Goal: Task Accomplishment & Management: Manage account settings

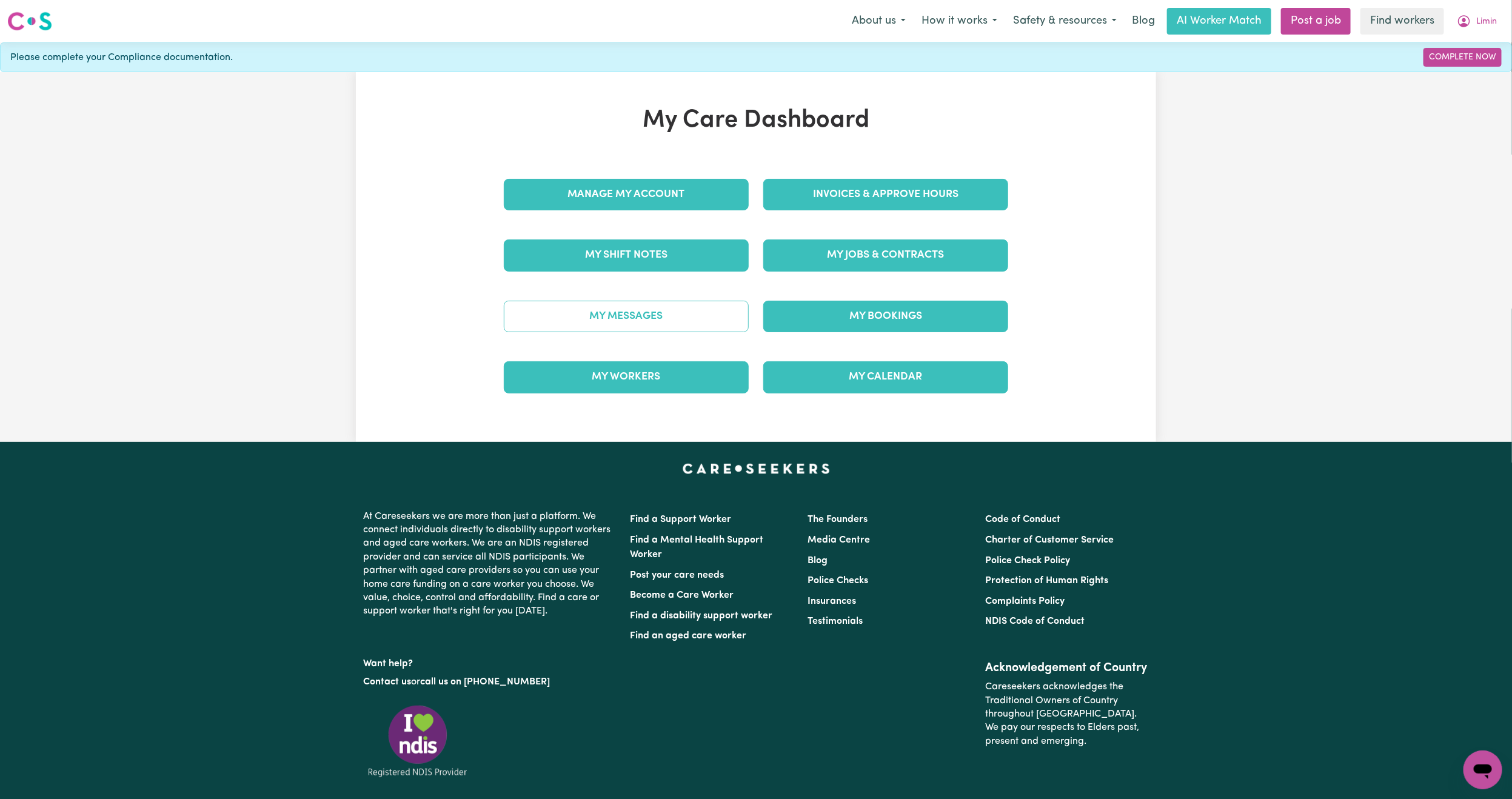
click at [604, 327] on link "My Messages" at bounding box center [626, 317] width 245 height 32
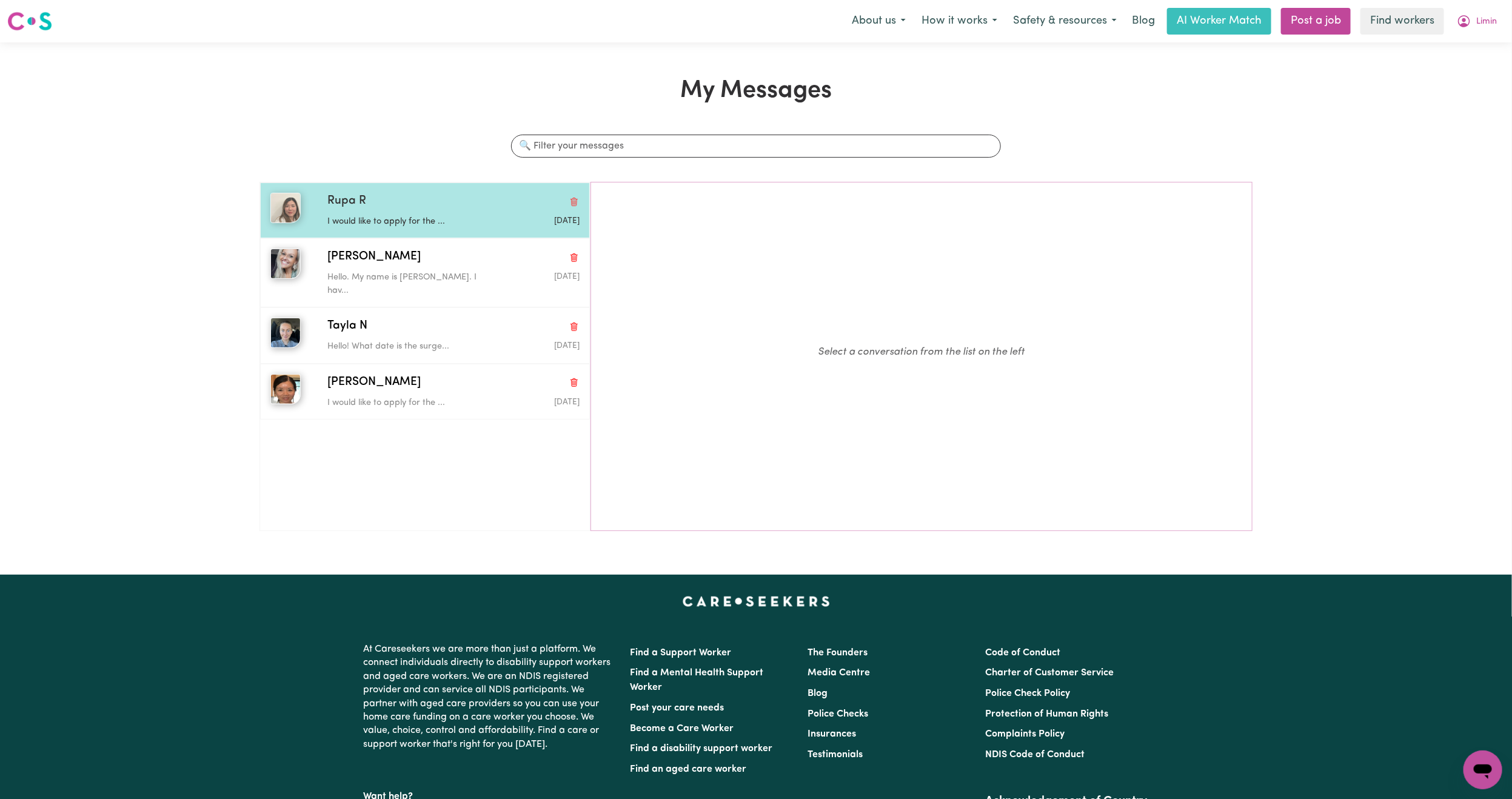
click at [393, 201] on div "Rupa R" at bounding box center [453, 201] width 252 height 18
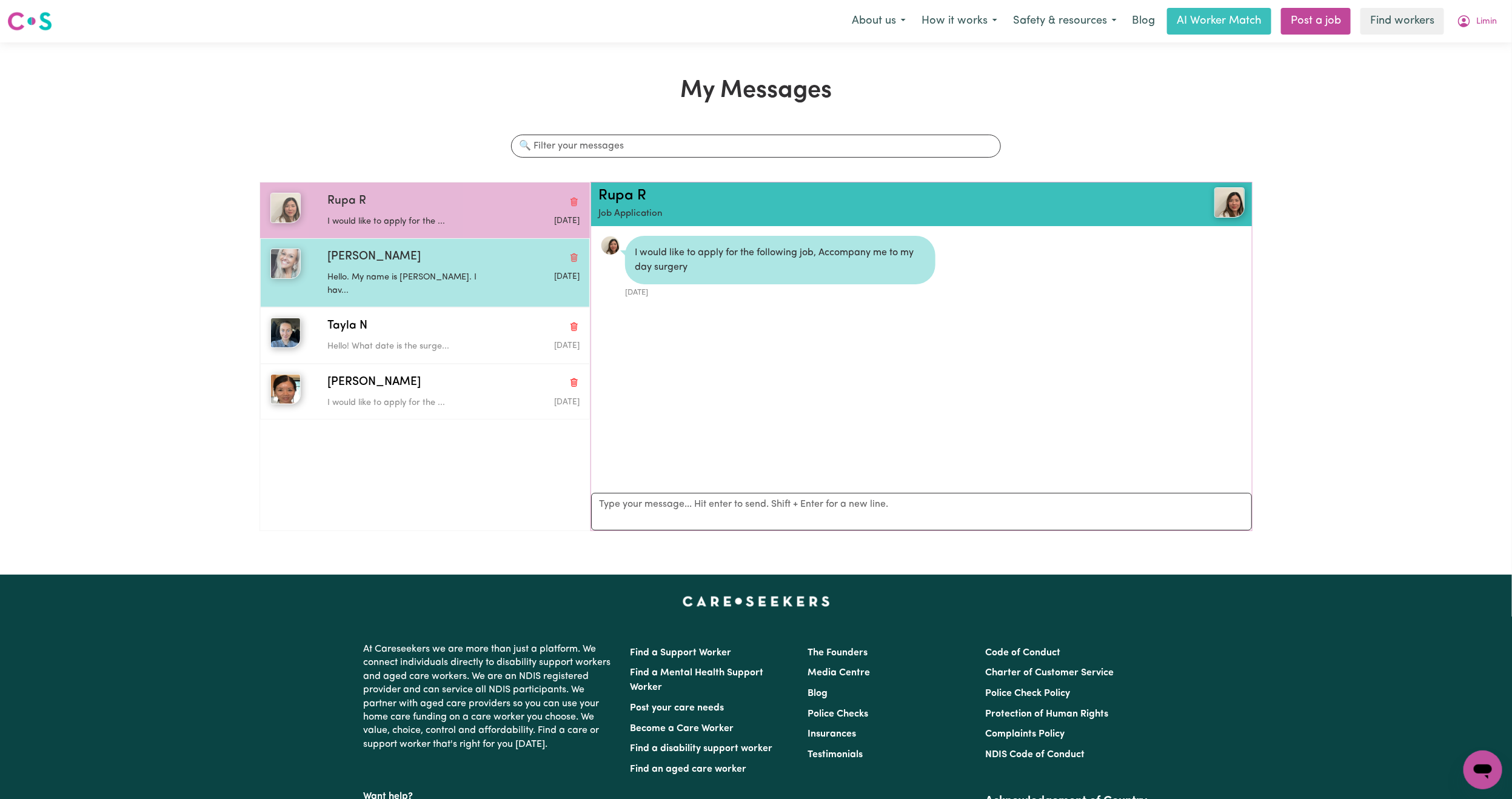
scroll to position [8, 0]
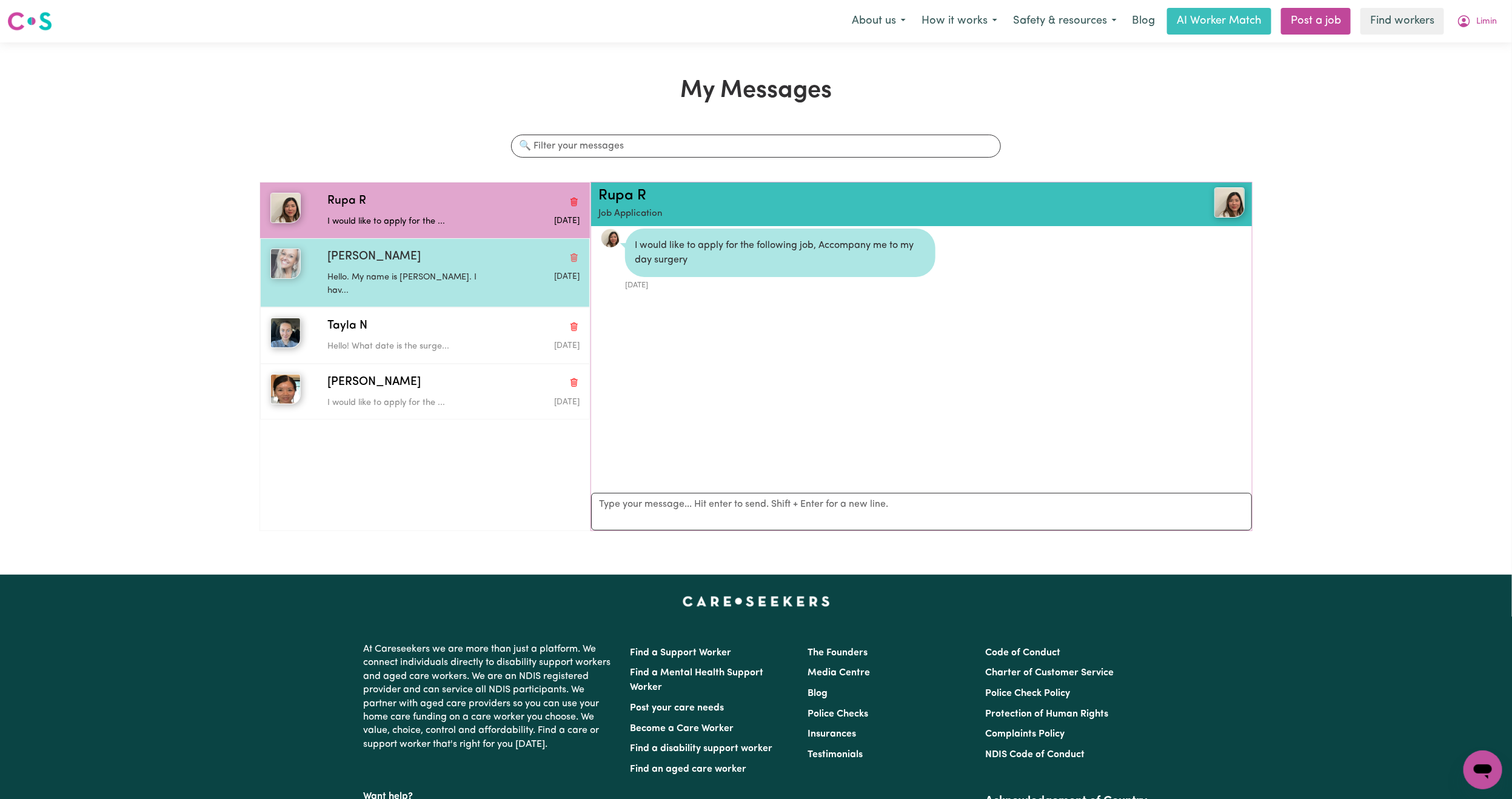
click at [396, 263] on div "[PERSON_NAME]" at bounding box center [453, 257] width 252 height 18
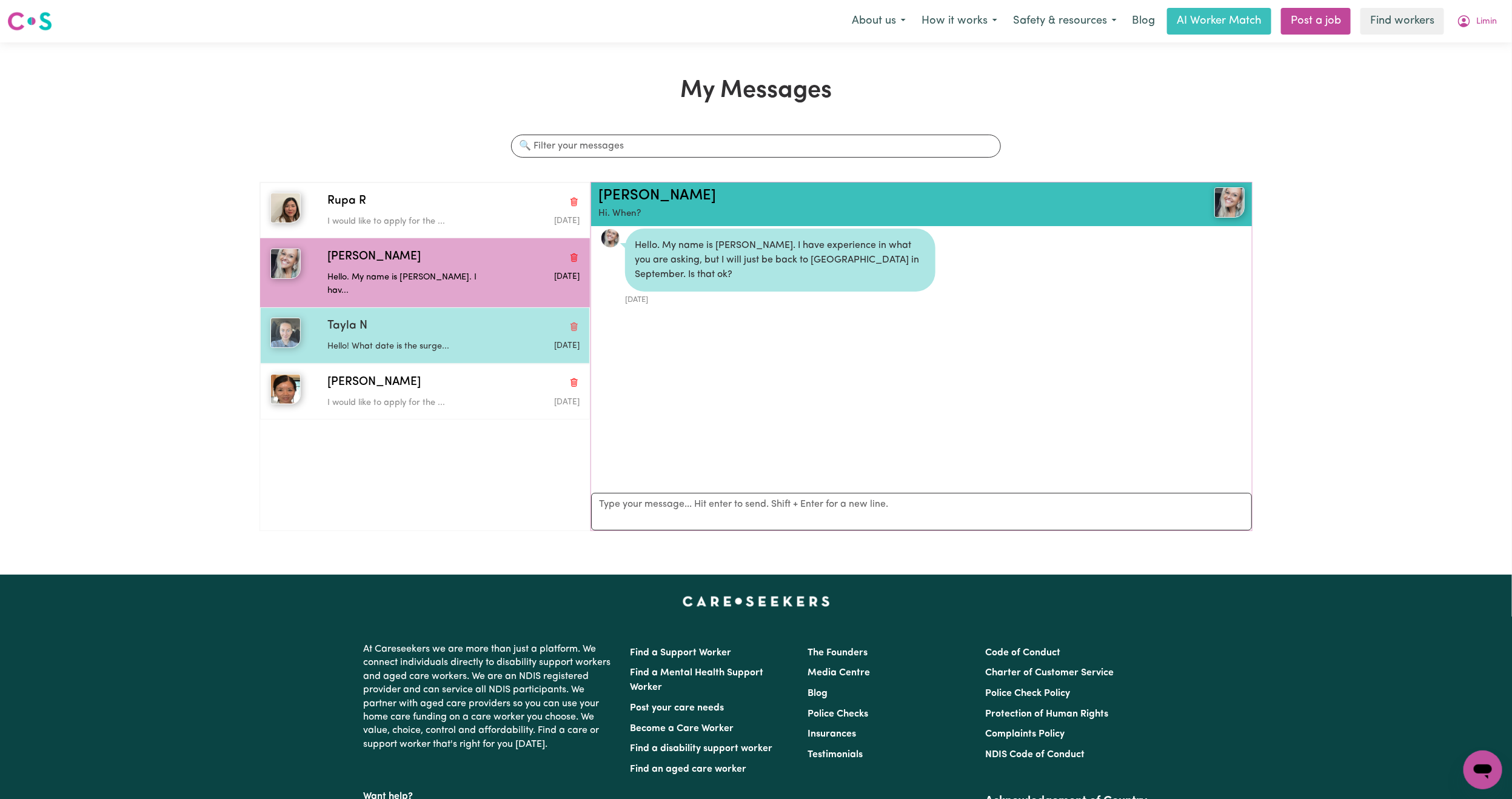
click at [408, 335] on div "Hello! What date is the surge..." at bounding box center [411, 344] width 168 height 18
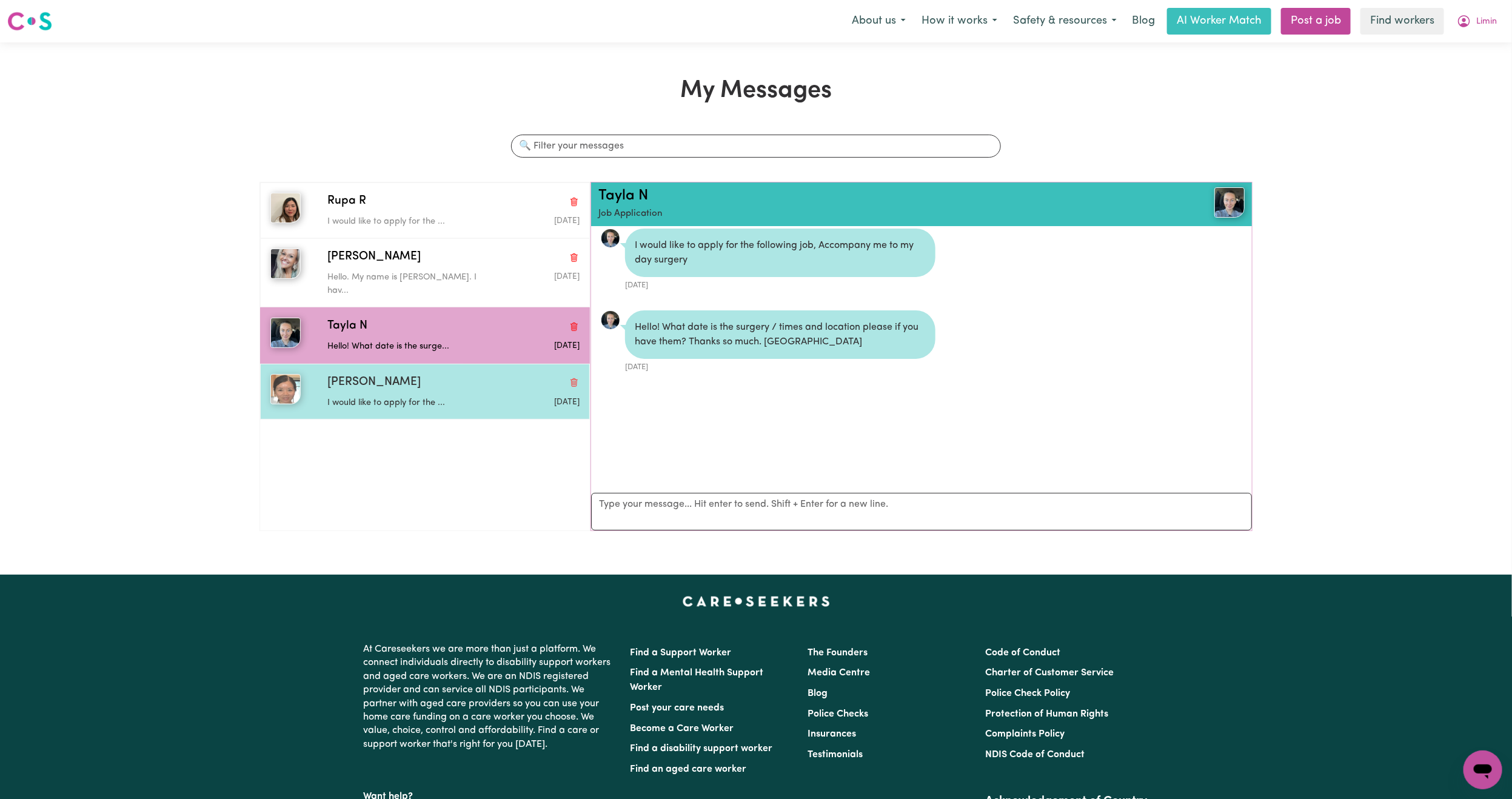
click at [419, 364] on div "[PERSON_NAME] would like to apply for the ... [DATE]" at bounding box center [425, 391] width 330 height 56
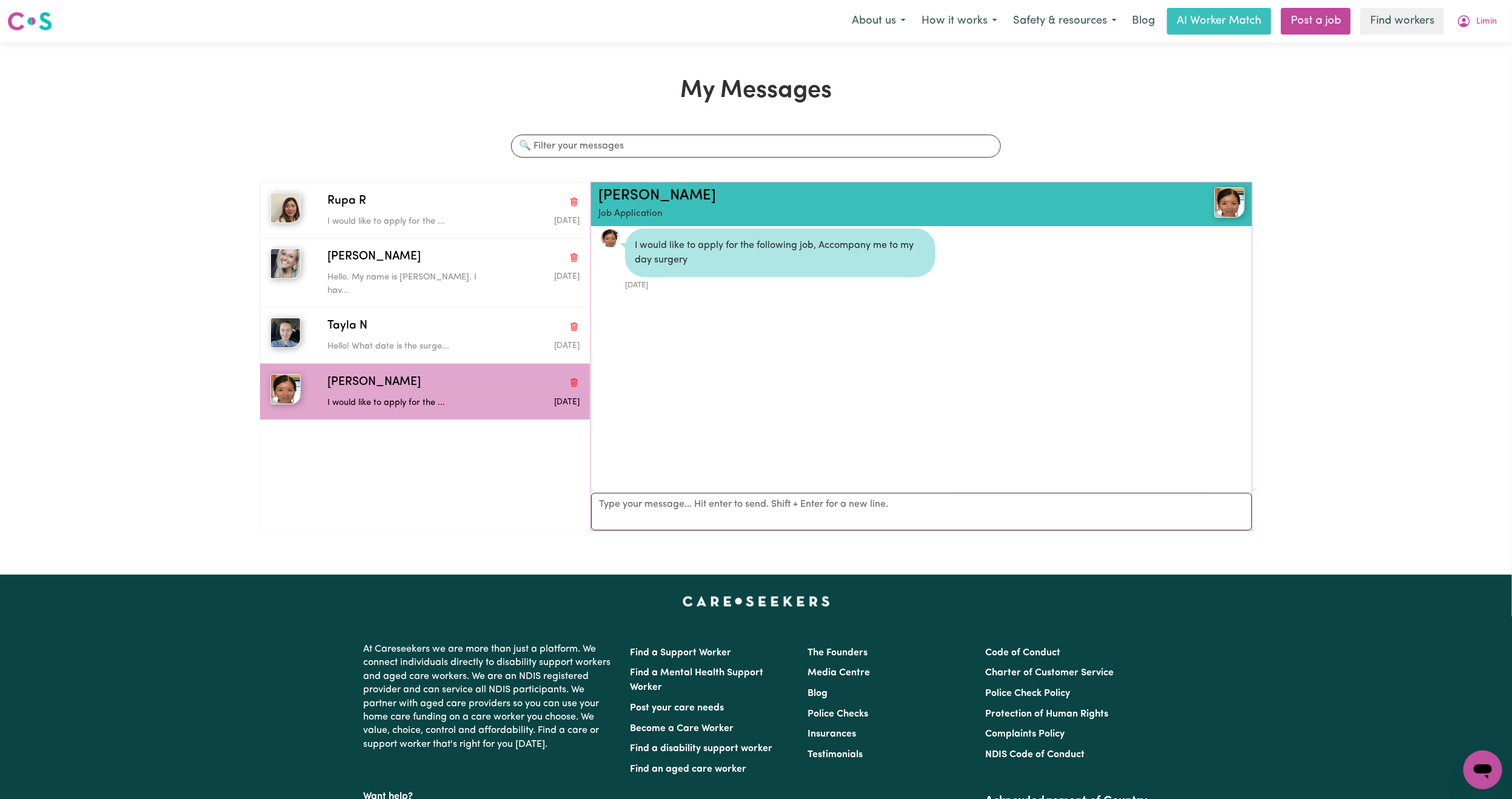
click at [1492, 39] on nav "Menu About us How it works Safety & resources Blog AI Worker Match Post a job F…" at bounding box center [756, 21] width 1512 height 42
click at [1481, 27] on span "Limin" at bounding box center [1486, 22] width 20 height 13
click at [1456, 46] on link "My Dashboard" at bounding box center [1456, 47] width 96 height 23
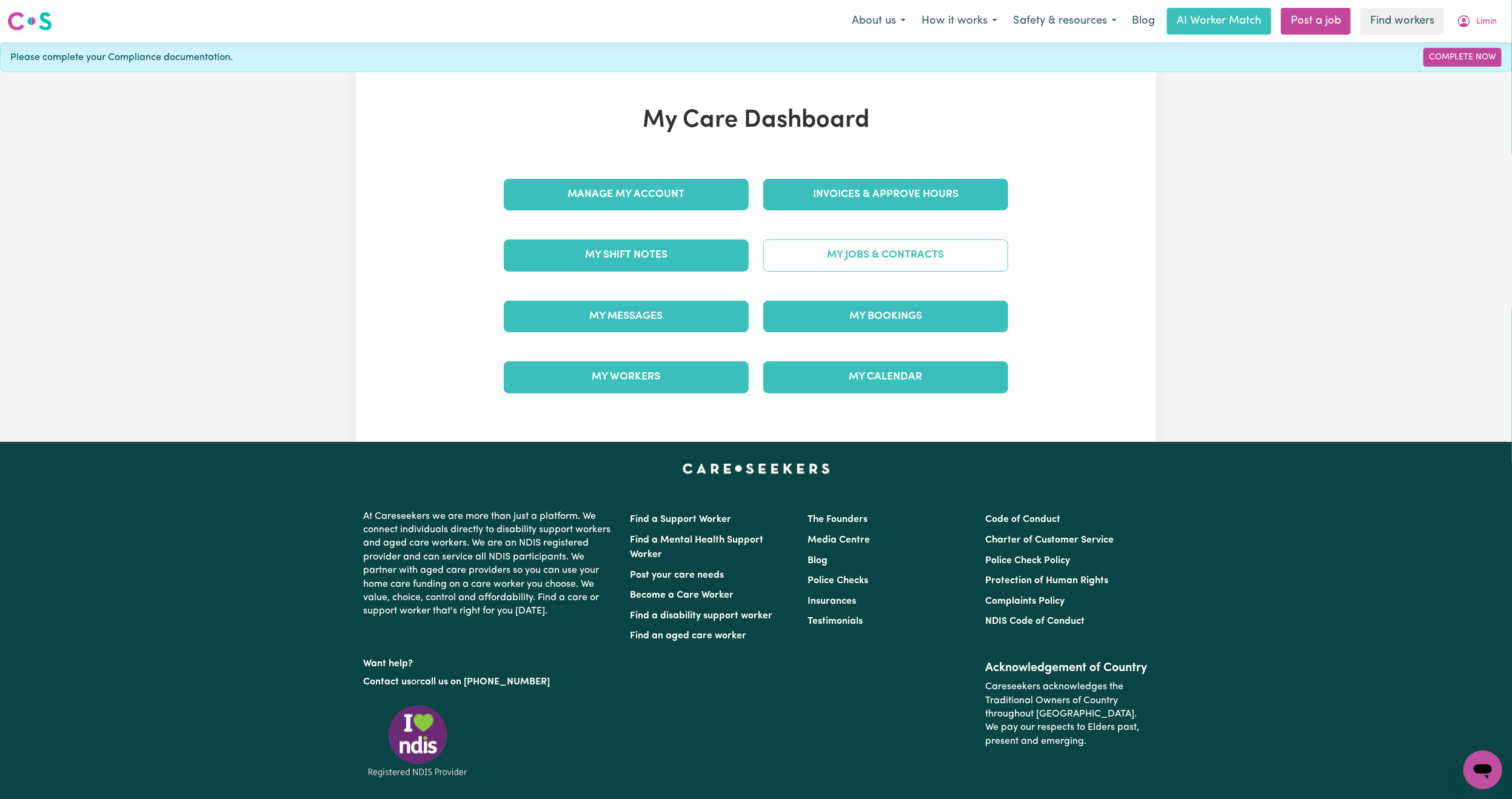
click at [929, 251] on link "My Jobs & Contracts" at bounding box center [885, 255] width 245 height 32
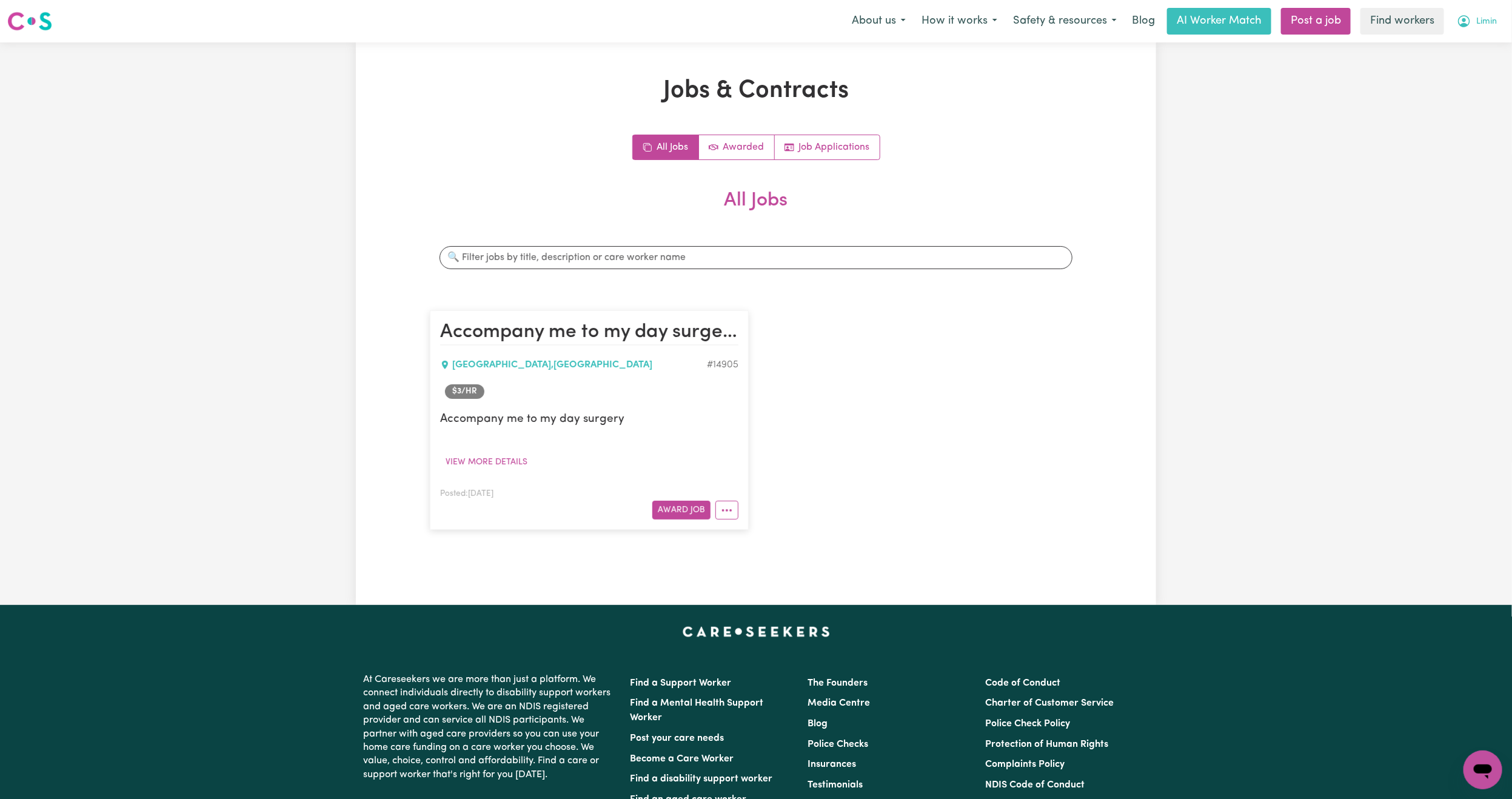
click at [1486, 24] on span "Limin" at bounding box center [1486, 22] width 20 height 13
click at [1470, 38] on link "My Dashboard" at bounding box center [1456, 47] width 96 height 23
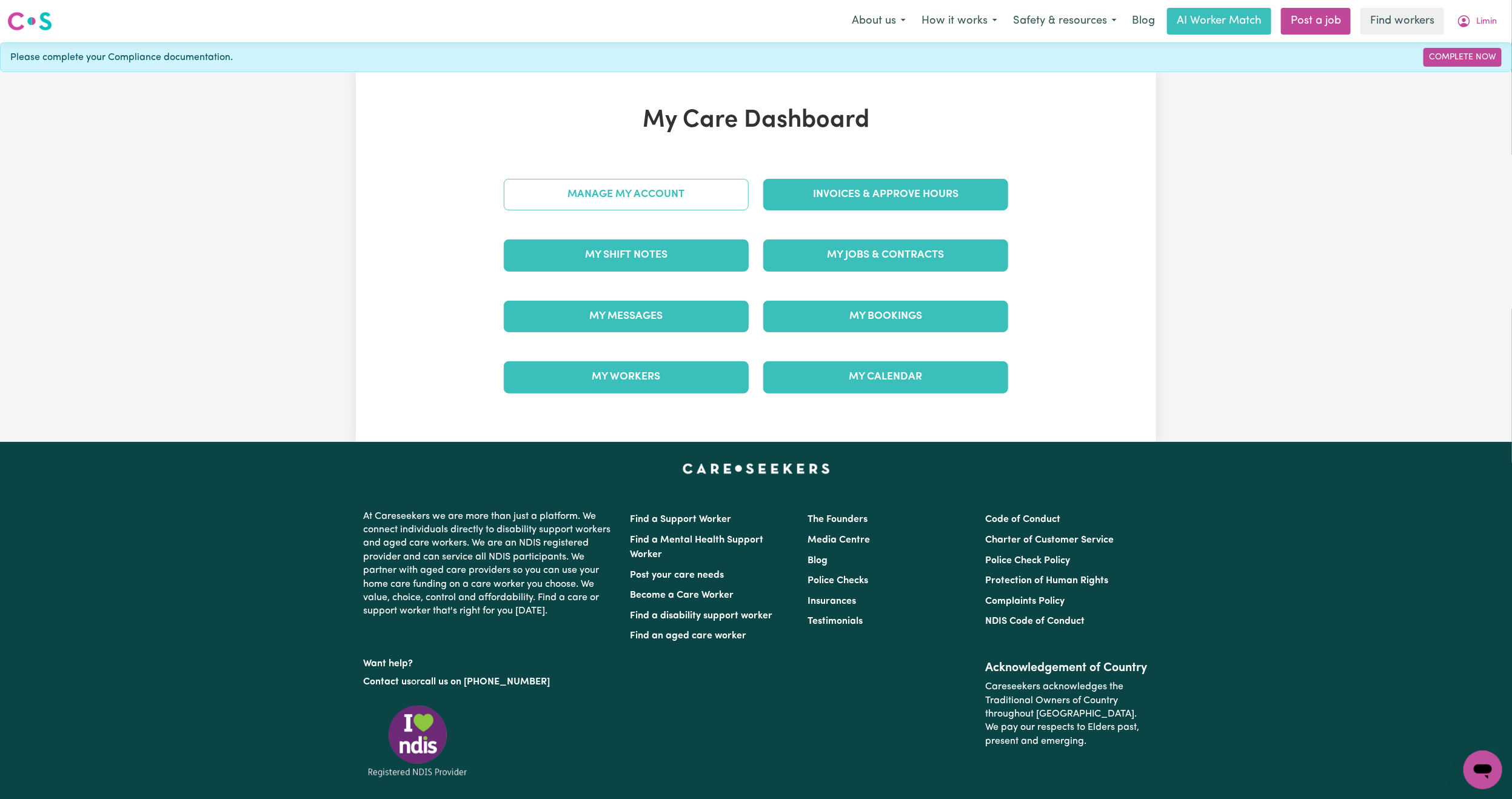
click at [622, 199] on link "Manage My Account" at bounding box center [626, 195] width 245 height 32
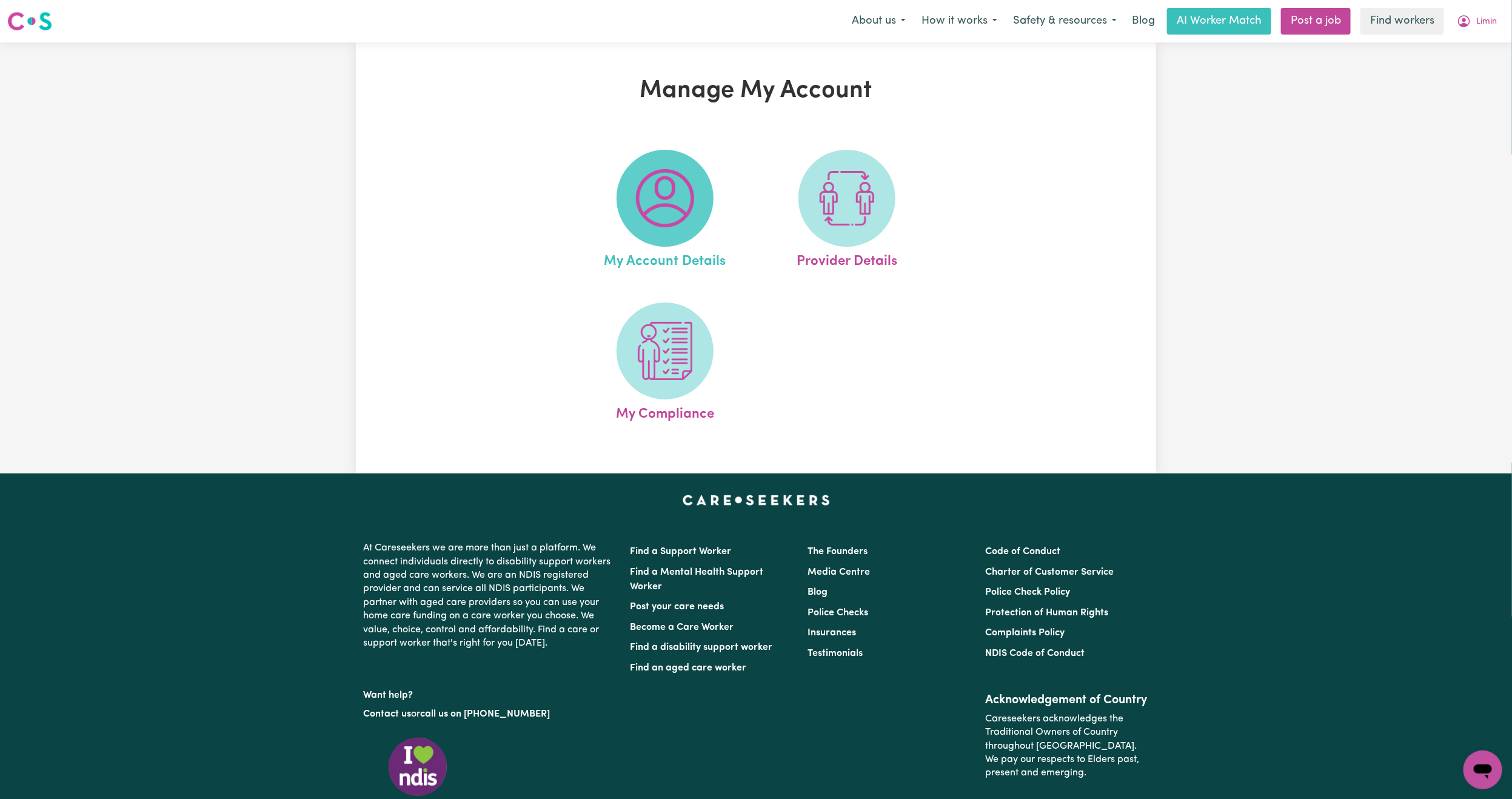
click at [653, 206] on img at bounding box center [665, 198] width 58 height 58
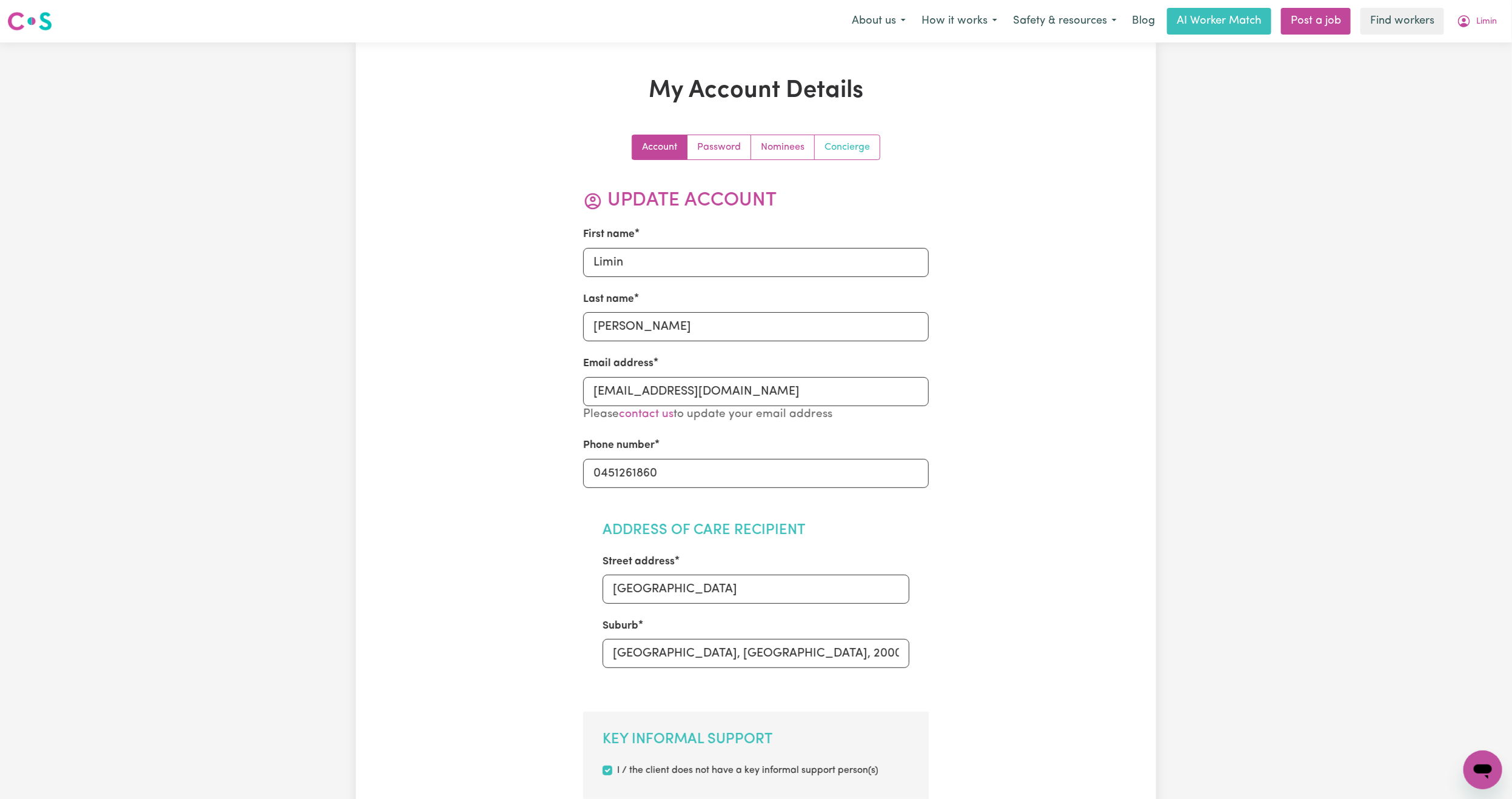
click at [852, 147] on link "Concierge" at bounding box center [847, 147] width 65 height 24
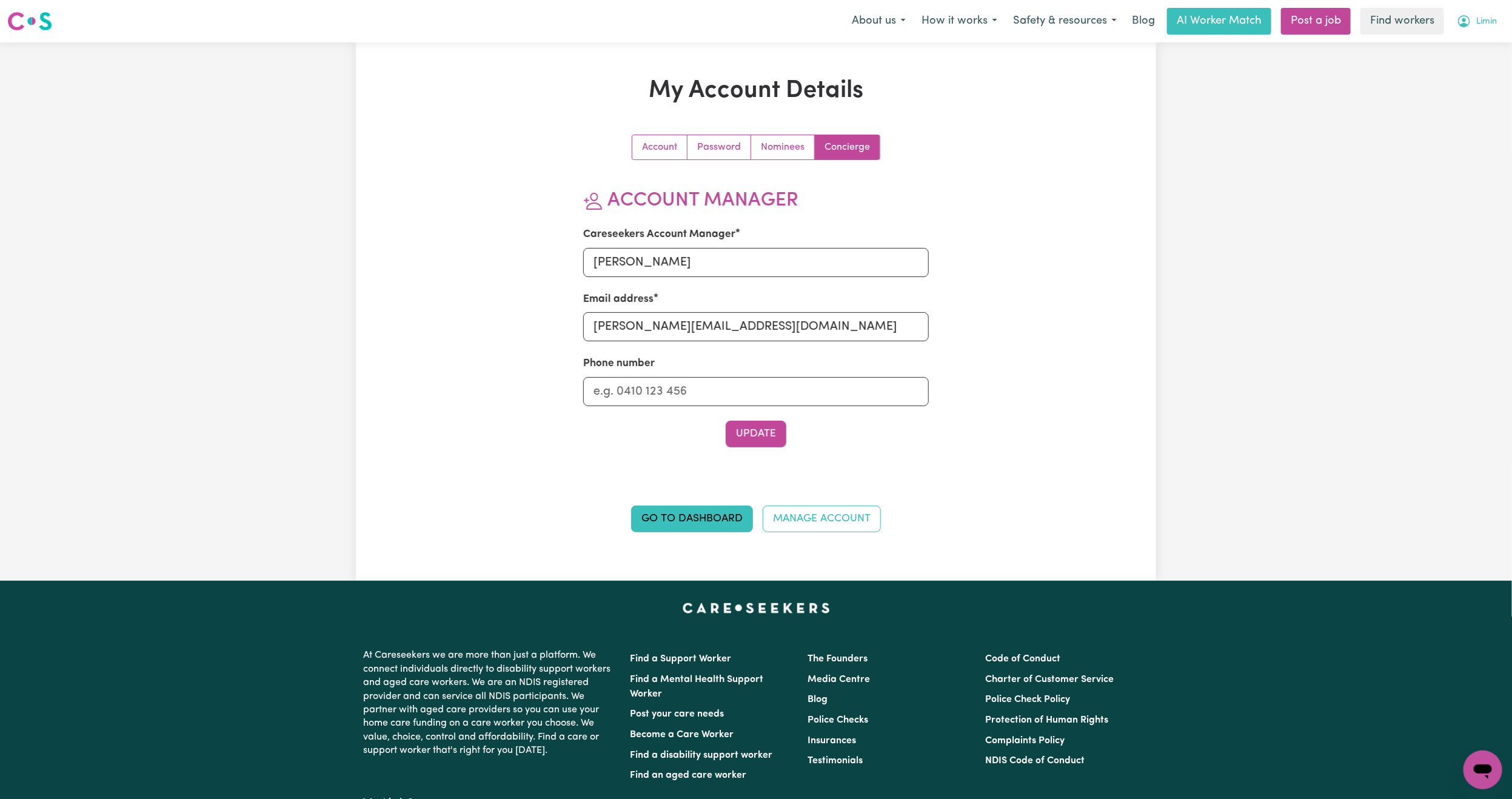
click at [1472, 24] on button "Limin" at bounding box center [1477, 21] width 56 height 26
click at [1461, 63] on link "Logout" at bounding box center [1456, 69] width 96 height 23
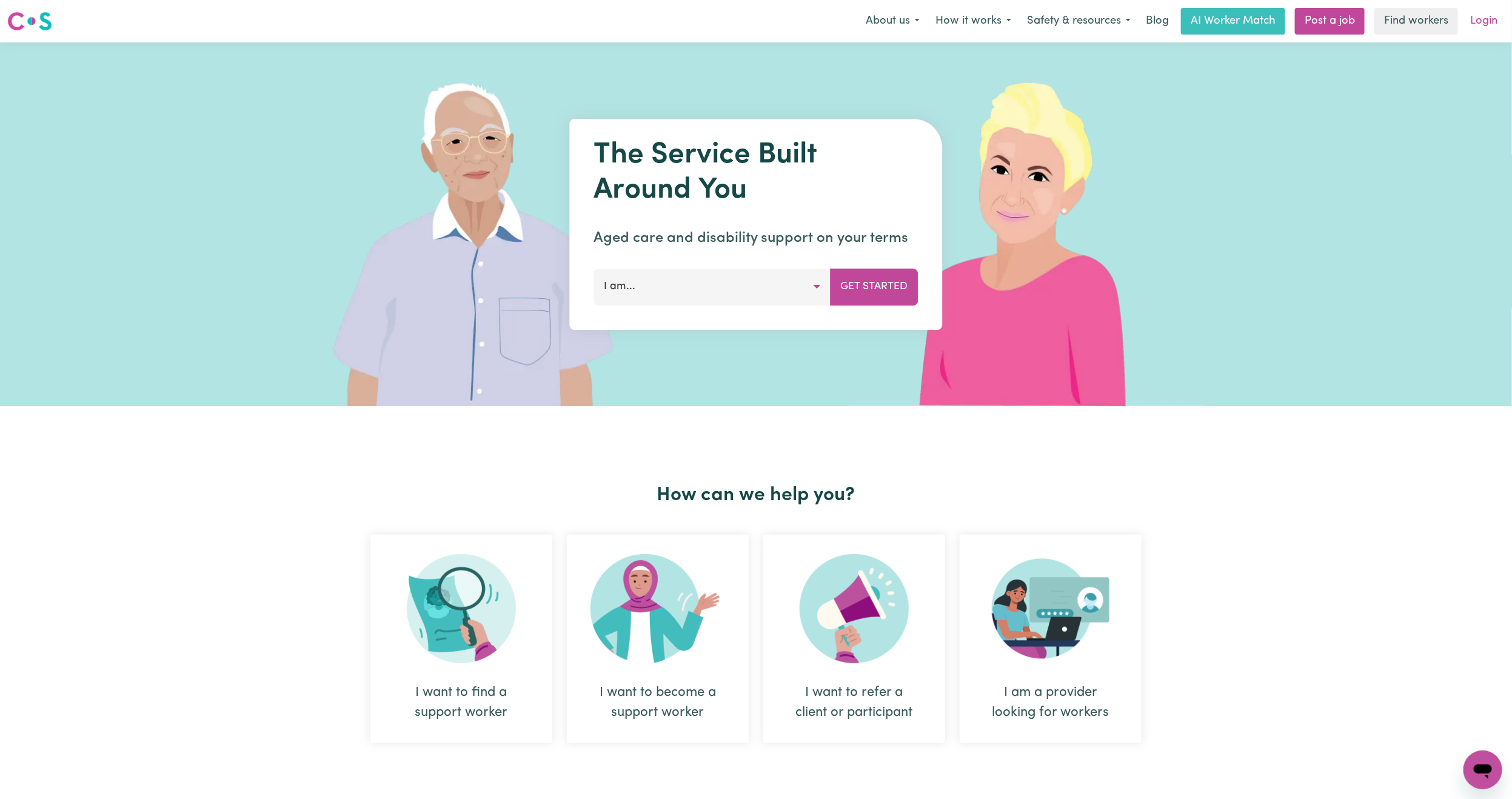
click at [1486, 28] on link "Login" at bounding box center [1484, 21] width 42 height 26
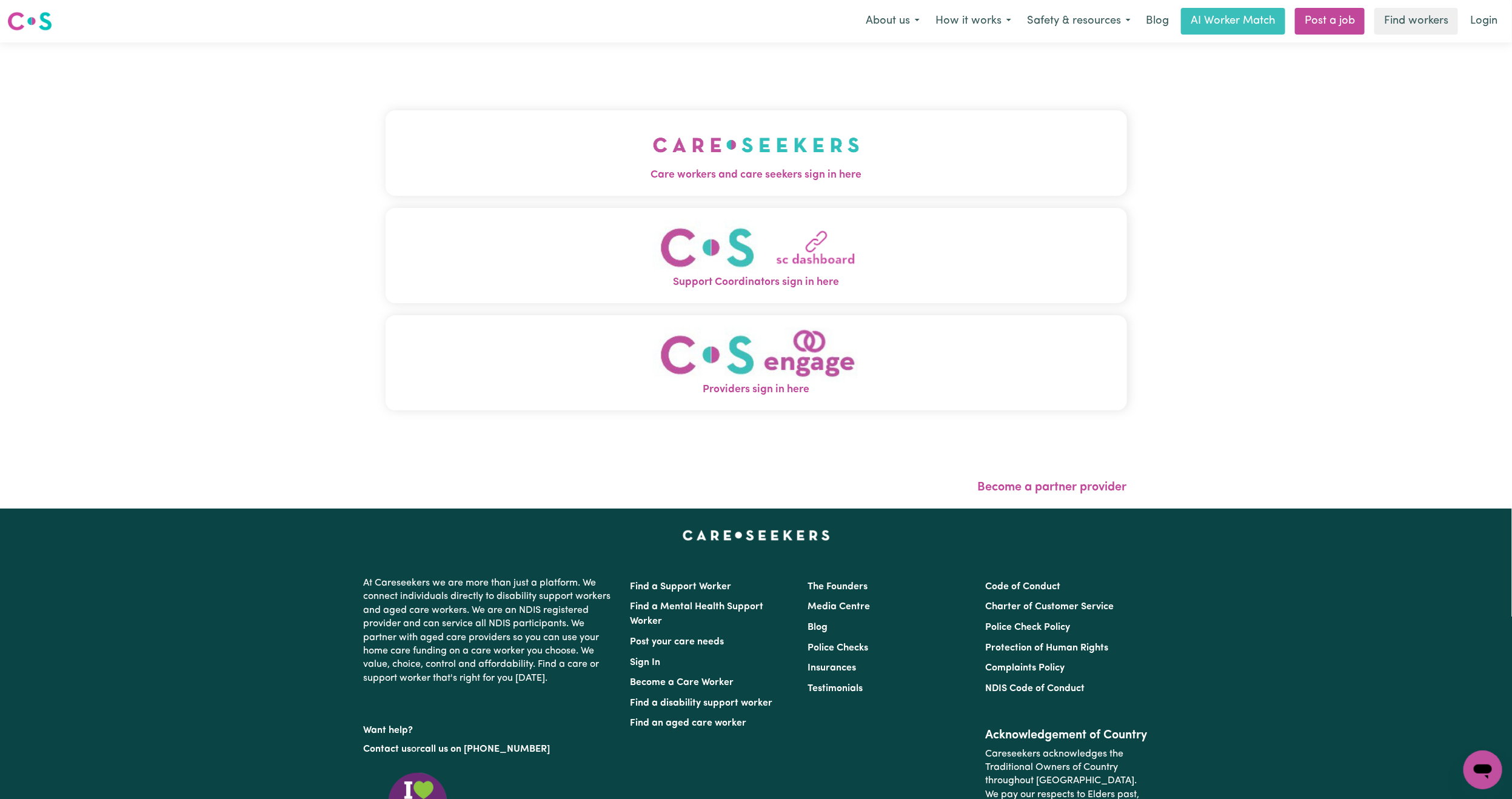
click at [589, 131] on button "Care workers and care seekers sign in here" at bounding box center [757, 152] width 741 height 85
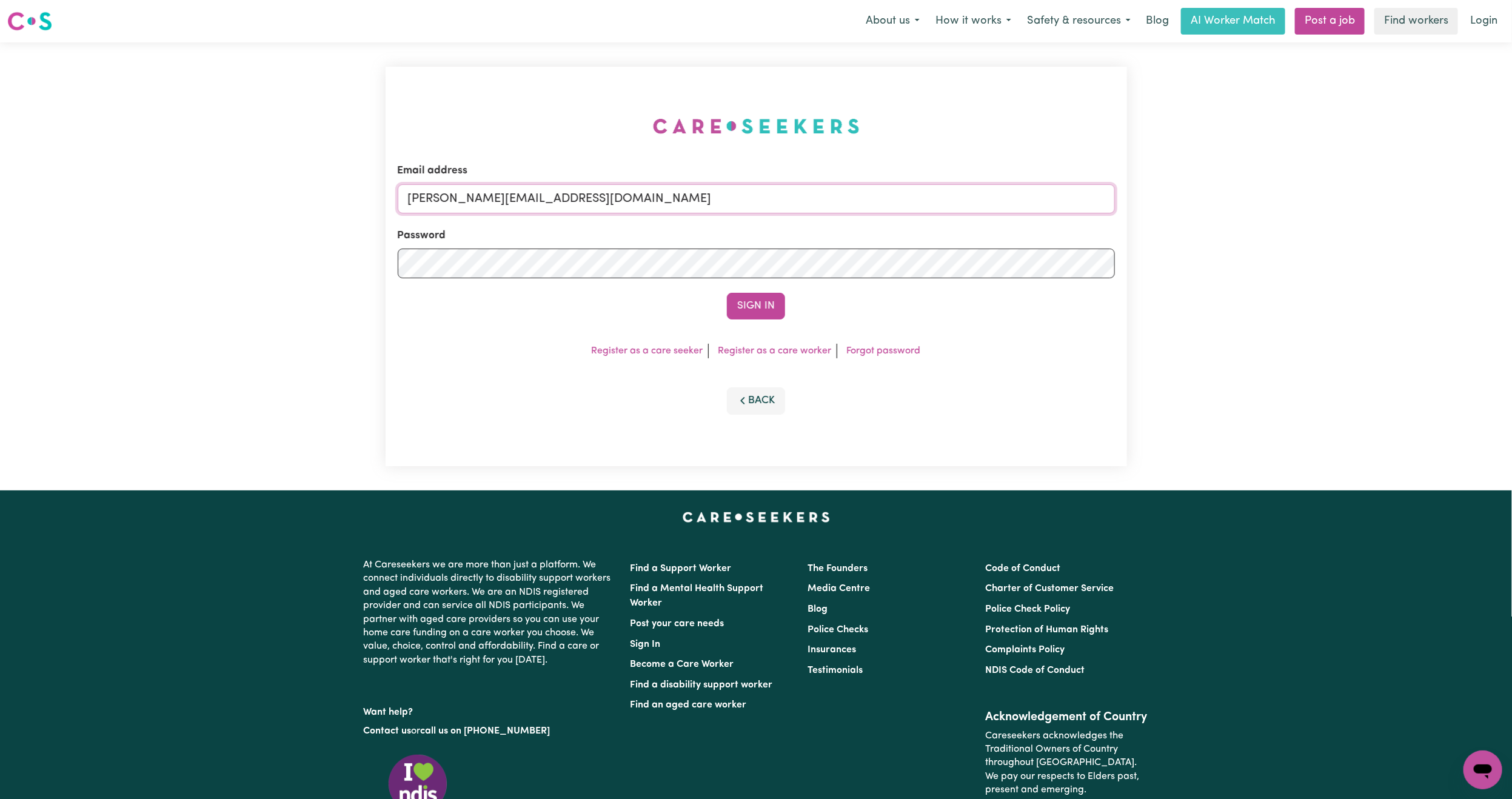
click at [550, 207] on input "[PERSON_NAME][EMAIL_ADDRESS][DOMAIN_NAME]" at bounding box center [756, 199] width 717 height 29
click at [466, 199] on input "[EMAIL_ADDRESS][PERSON_NAME][DOMAIN_NAME]" at bounding box center [756, 199] width 717 height 29
drag, startPoint x: 476, startPoint y: 199, endPoint x: 835, endPoint y: 216, distance: 359.4
click at [835, 216] on form "Email address [EMAIL_ADDRESS][PERSON_NAME][DOMAIN_NAME] Password Sign In" at bounding box center [756, 241] width 717 height 156
type input "superuser~[EMAIL_ADDRESS][DOMAIN_NAME]"
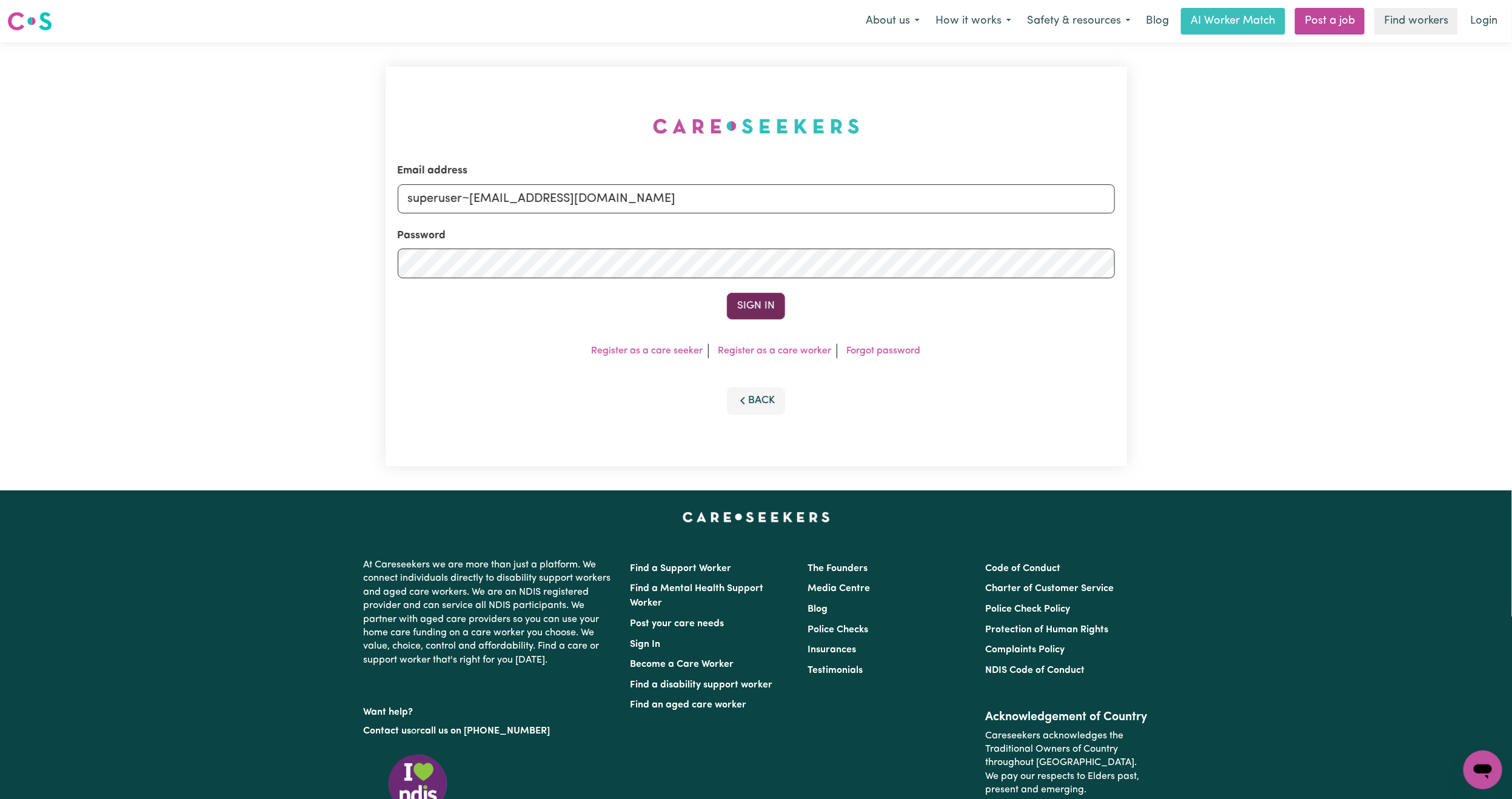
click at [766, 303] on button "Sign In" at bounding box center [756, 306] width 58 height 26
